Goal: Task Accomplishment & Management: Manage account settings

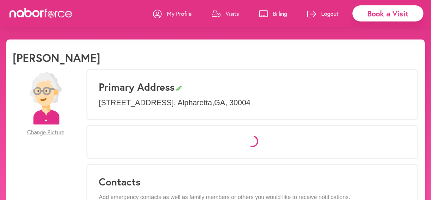
select select "*"
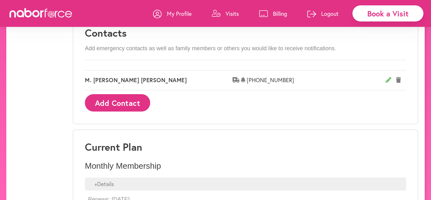
scroll to position [393, 0]
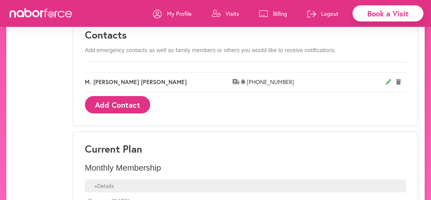
click at [280, 14] on p "Billing" at bounding box center [280, 14] width 14 height 8
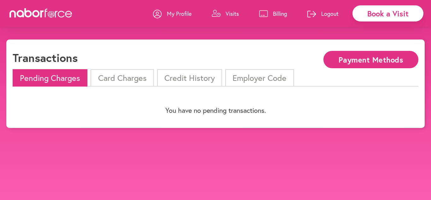
click at [231, 13] on p "Visits" at bounding box center [232, 14] width 13 height 8
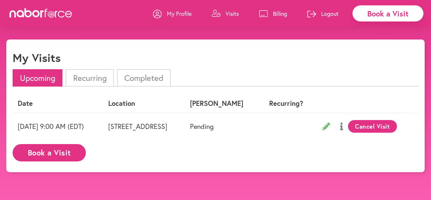
click at [331, 15] on p "Logout" at bounding box center [330, 14] width 17 height 8
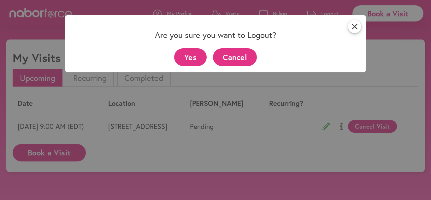
click at [196, 59] on button "Yes" at bounding box center [190, 56] width 33 height 17
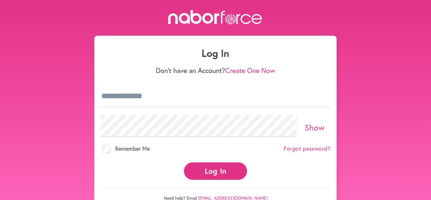
click at [212, 172] on button "Log In" at bounding box center [215, 170] width 63 height 17
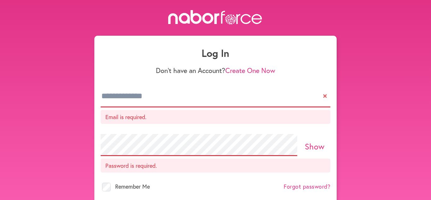
click at [169, 101] on input "email" at bounding box center [216, 96] width 230 height 22
type input "**********"
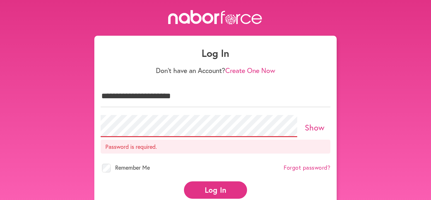
click at [177, 144] on p "Password is required." at bounding box center [216, 147] width 230 height 14
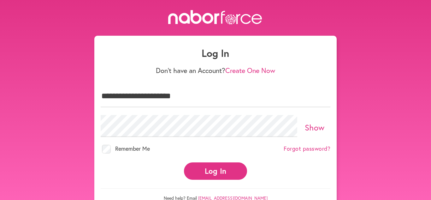
click at [209, 167] on button "Log In" at bounding box center [215, 170] width 63 height 17
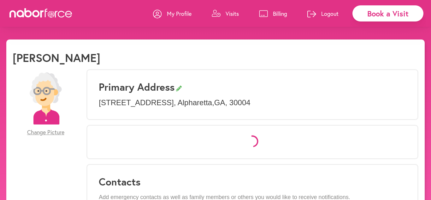
select select "*"
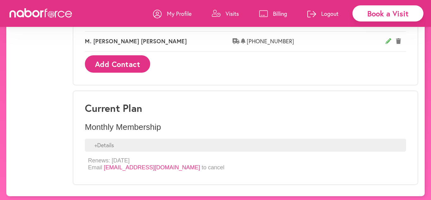
scroll to position [433, 0]
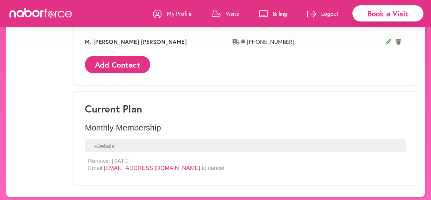
click at [231, 15] on p "Visits" at bounding box center [232, 14] width 13 height 8
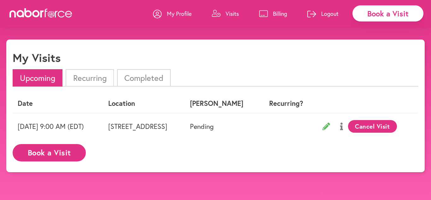
click at [335, 14] on p "Logout" at bounding box center [330, 14] width 17 height 8
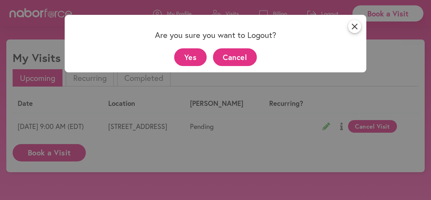
click at [185, 55] on button "Yes" at bounding box center [190, 56] width 33 height 17
